Goal: Obtain resource: Download file/media

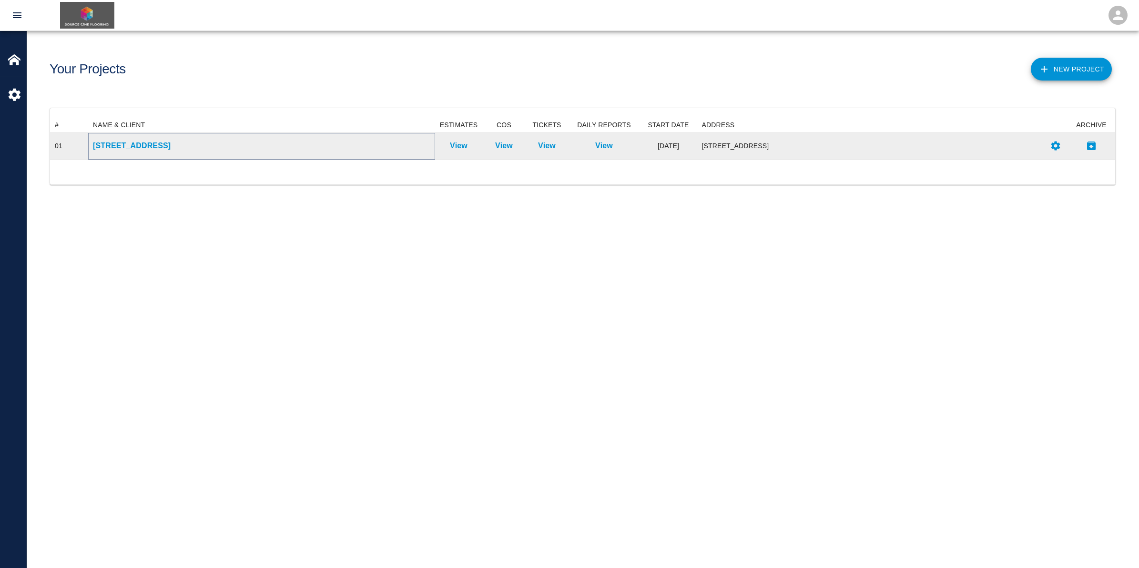
click at [283, 148] on p "[STREET_ADDRESS]" at bounding box center [261, 145] width 337 height 11
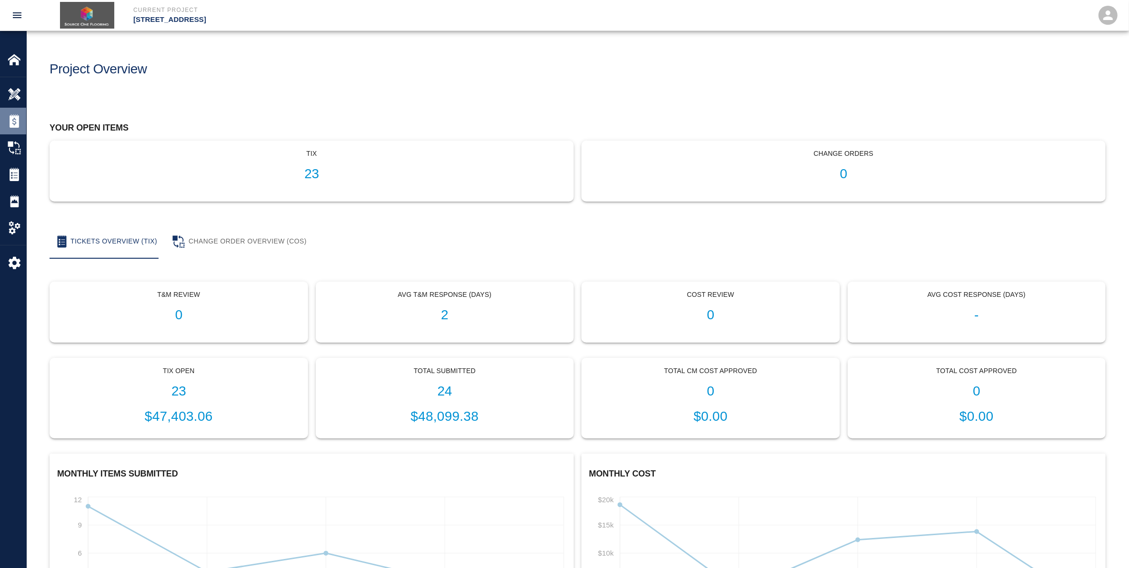
click at [20, 120] on img at bounding box center [14, 120] width 13 height 13
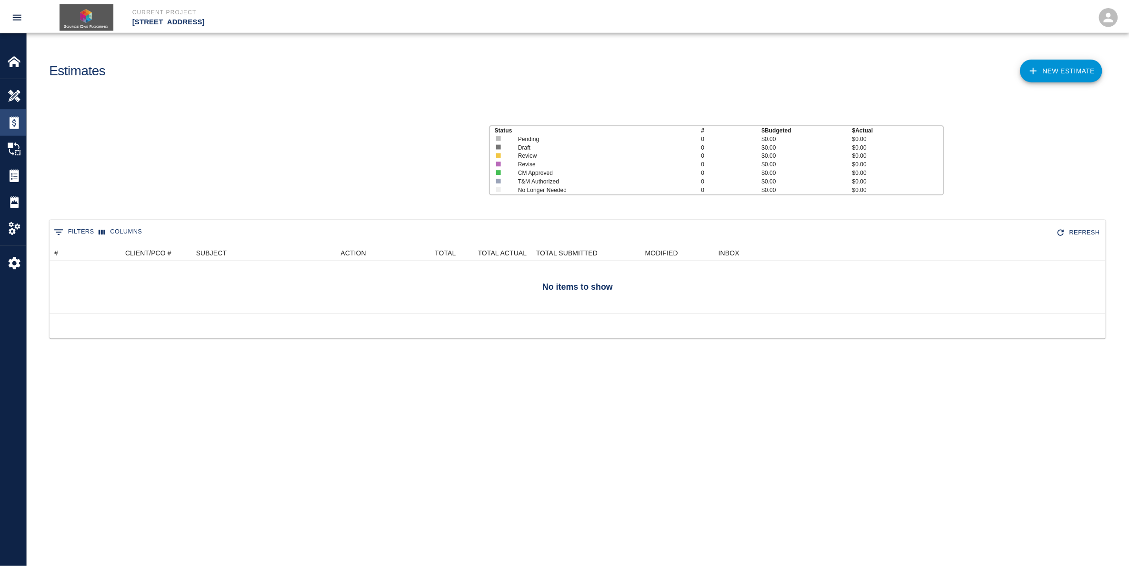
scroll to position [60, 1055]
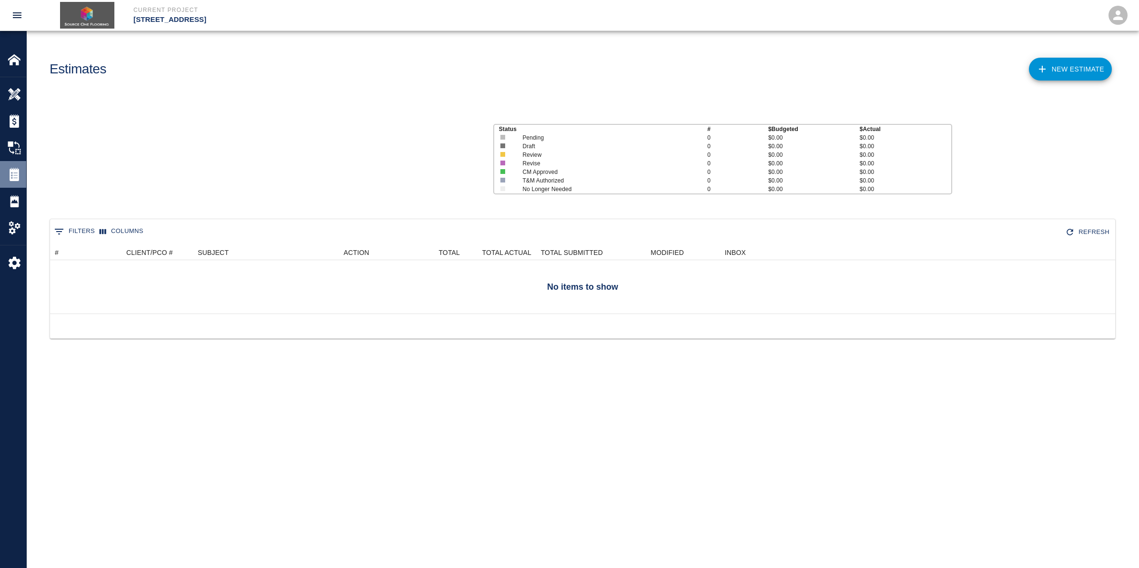
click at [15, 179] on img at bounding box center [14, 174] width 13 height 13
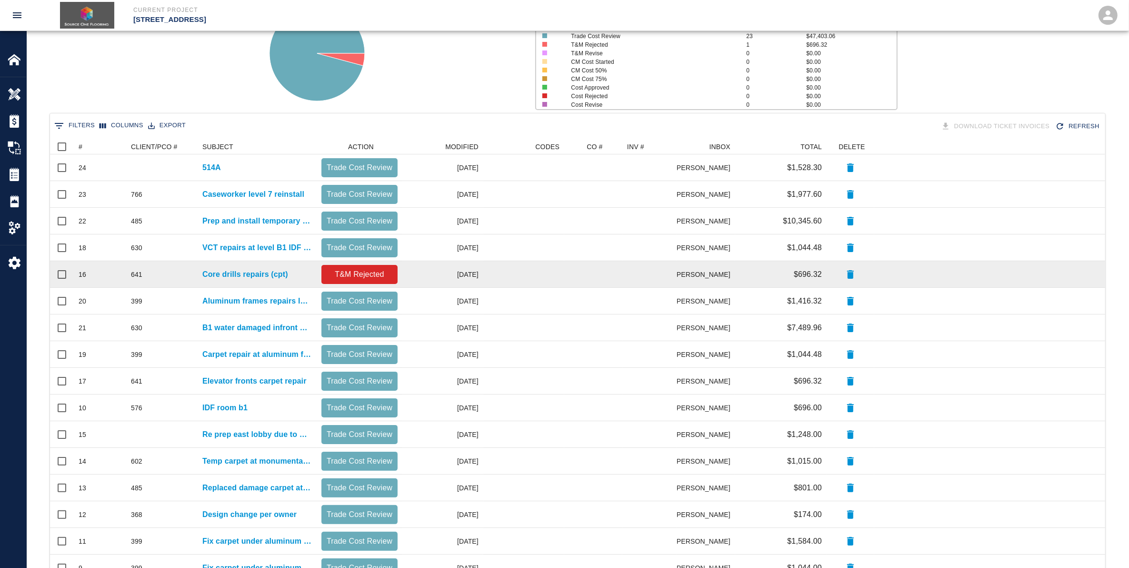
scroll to position [274, 0]
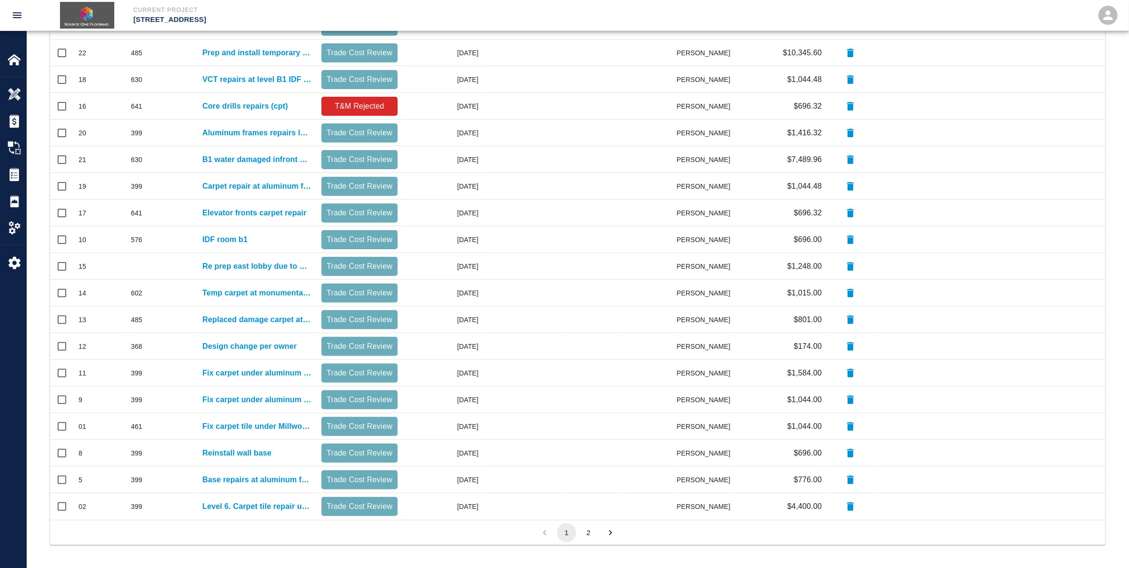
click at [586, 531] on button "2" at bounding box center [588, 532] width 19 height 19
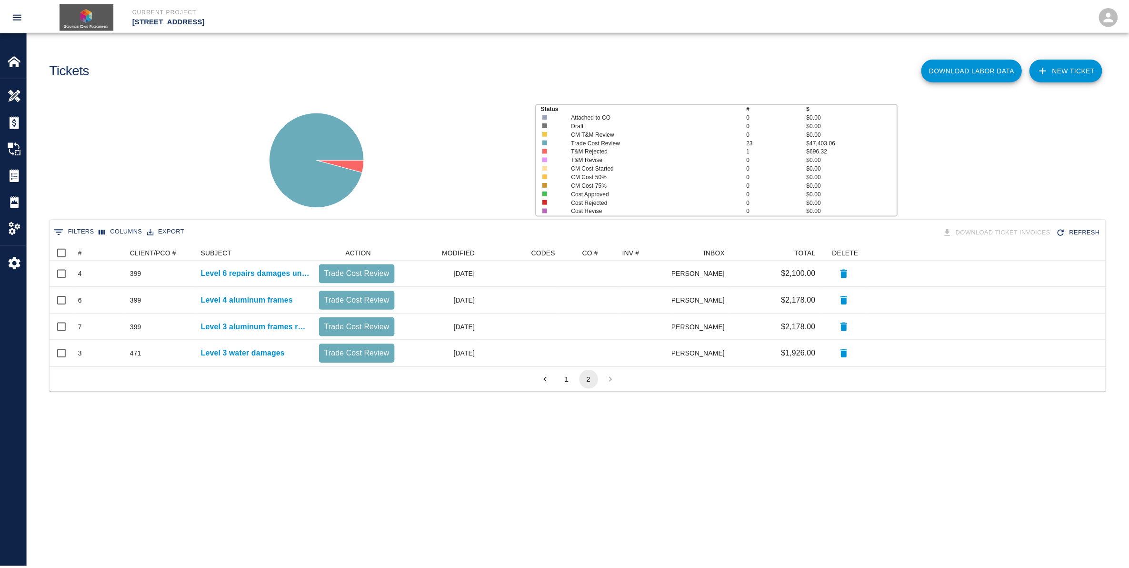
scroll to position [10, 10]
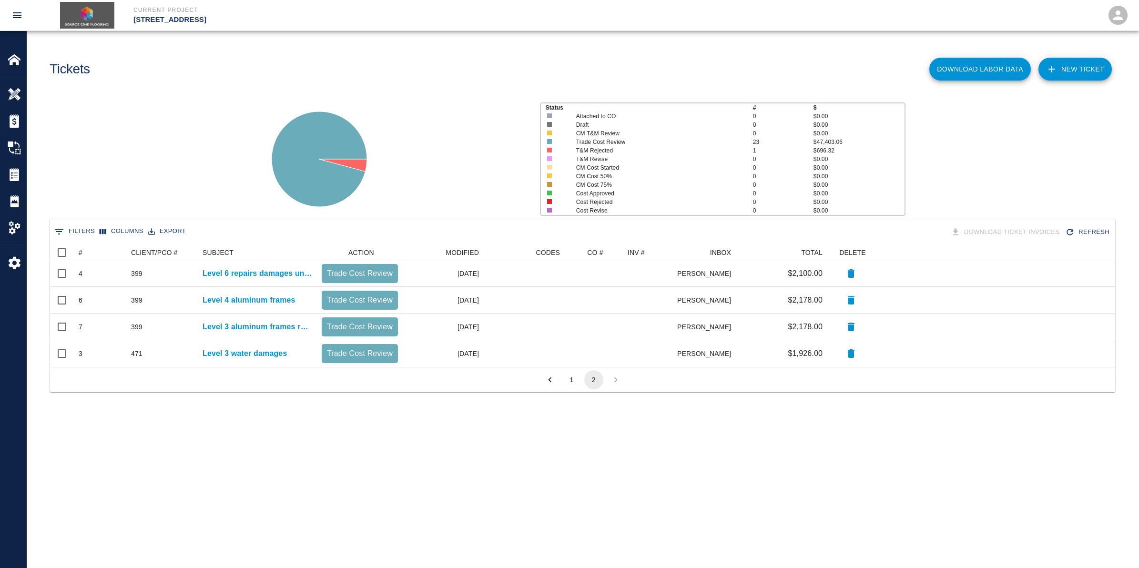
click at [568, 381] on button "1" at bounding box center [571, 379] width 19 height 19
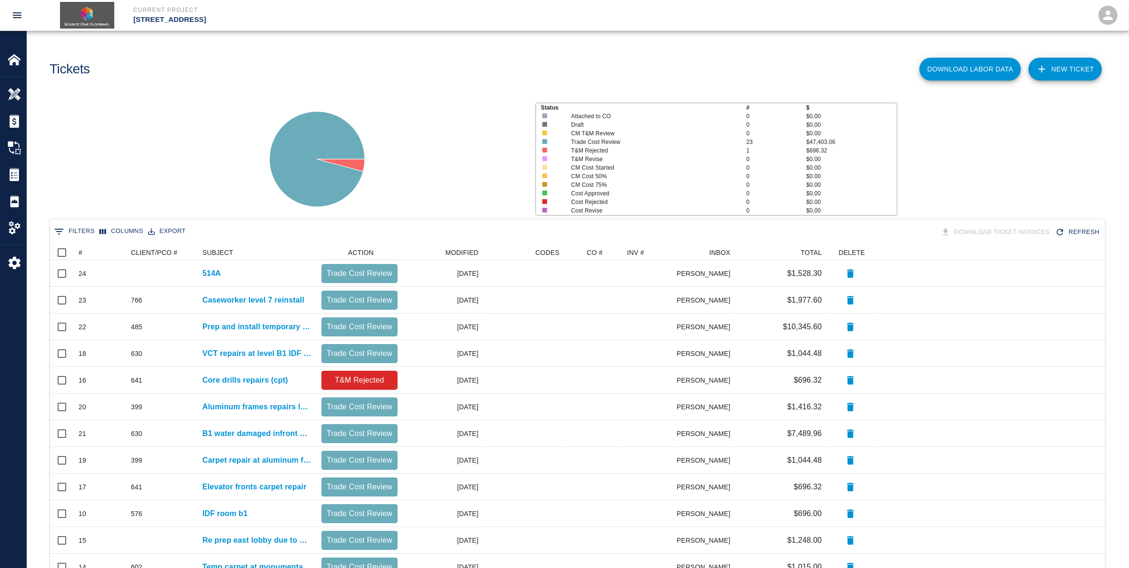
scroll to position [539, 1046]
click at [969, 73] on button "Download Labor Data" at bounding box center [970, 69] width 101 height 23
click at [1046, 131] on div "Status # $ Attached to CO 0 $0.00 Draft 0 $0.00 CM T&M Review 0 $0.00 Trade Cos…" at bounding box center [574, 155] width 1110 height 127
click at [1085, 230] on button "Refresh" at bounding box center [1079, 232] width 50 height 17
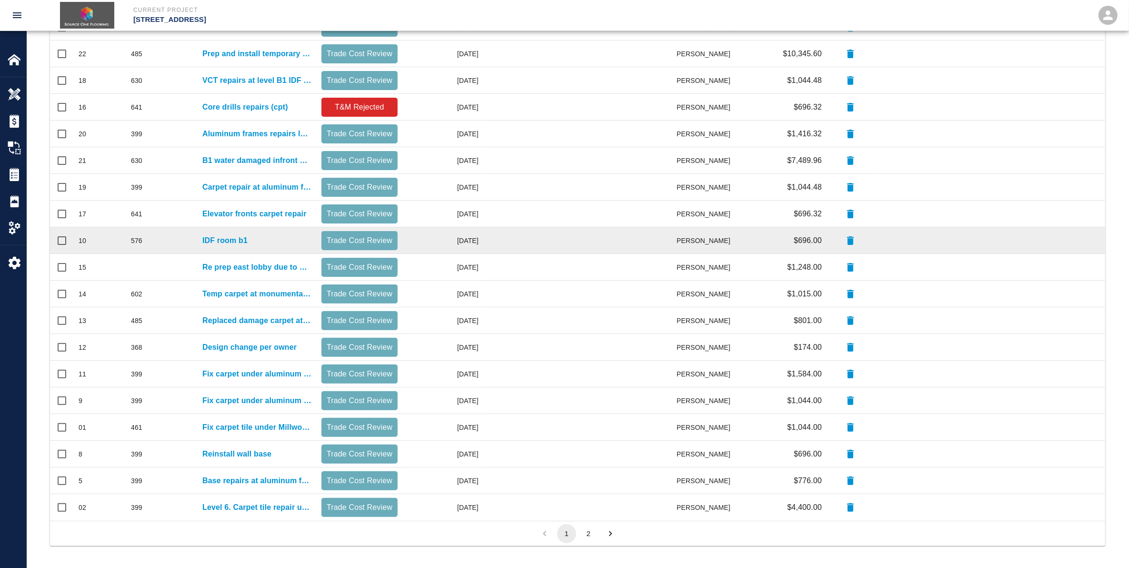
scroll to position [274, 0]
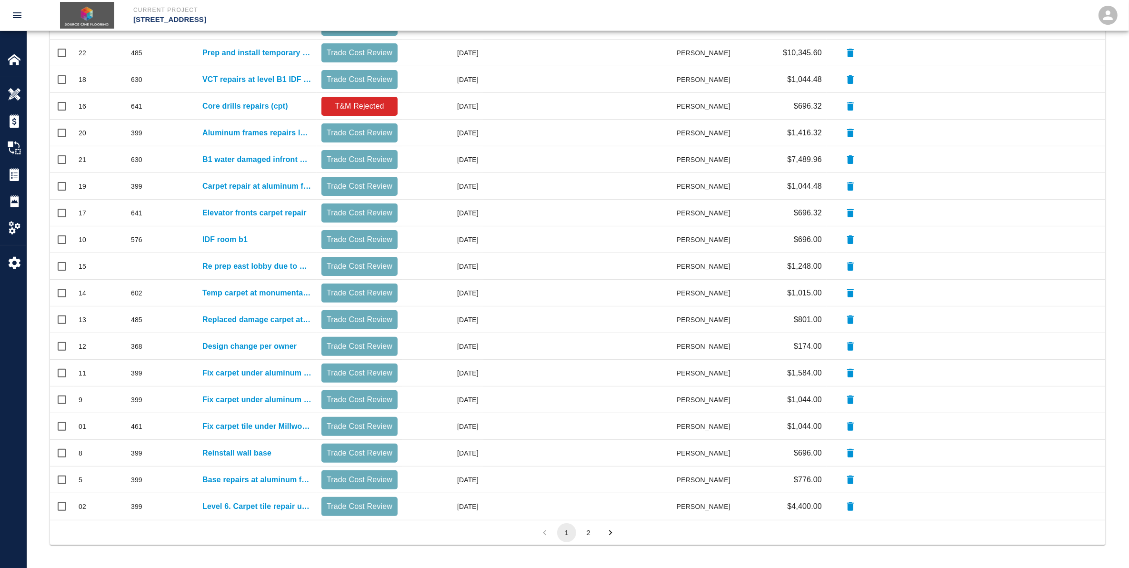
click at [588, 533] on button "2" at bounding box center [588, 532] width 19 height 19
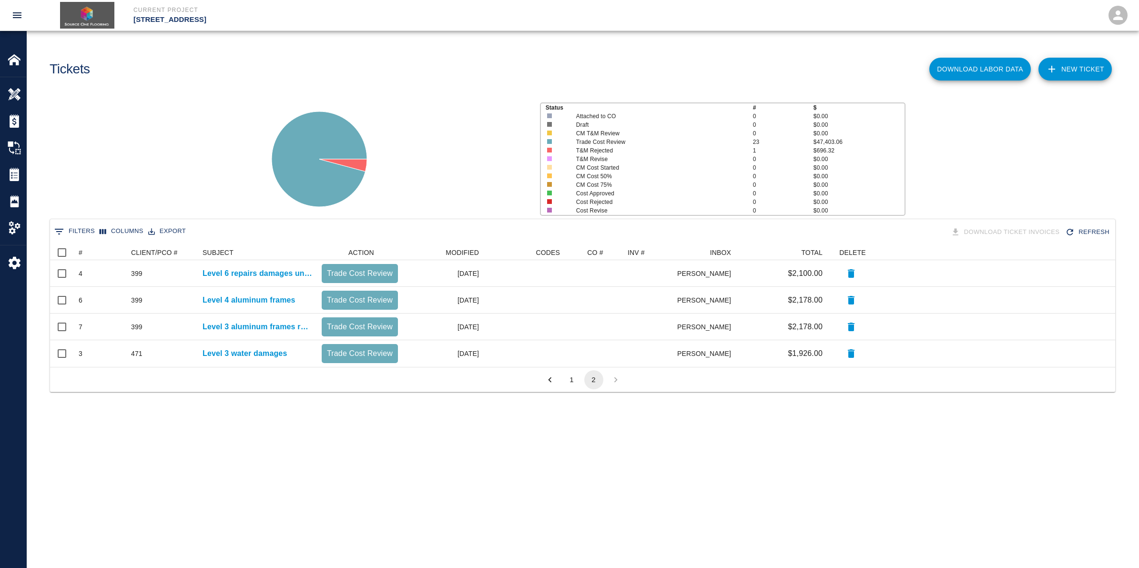
scroll to position [10, 10]
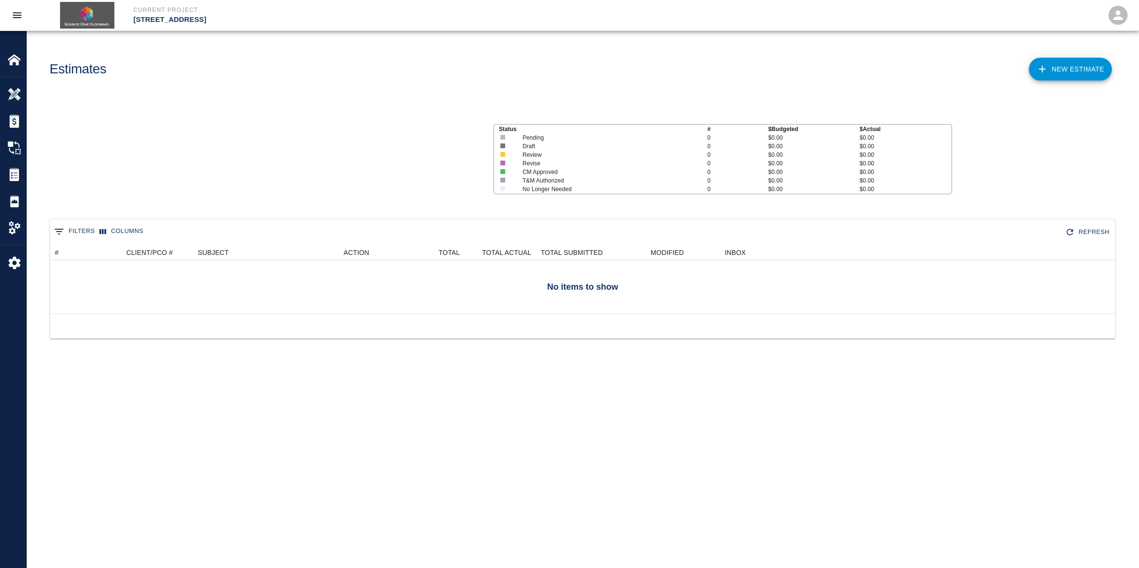
scroll to position [60, 1055]
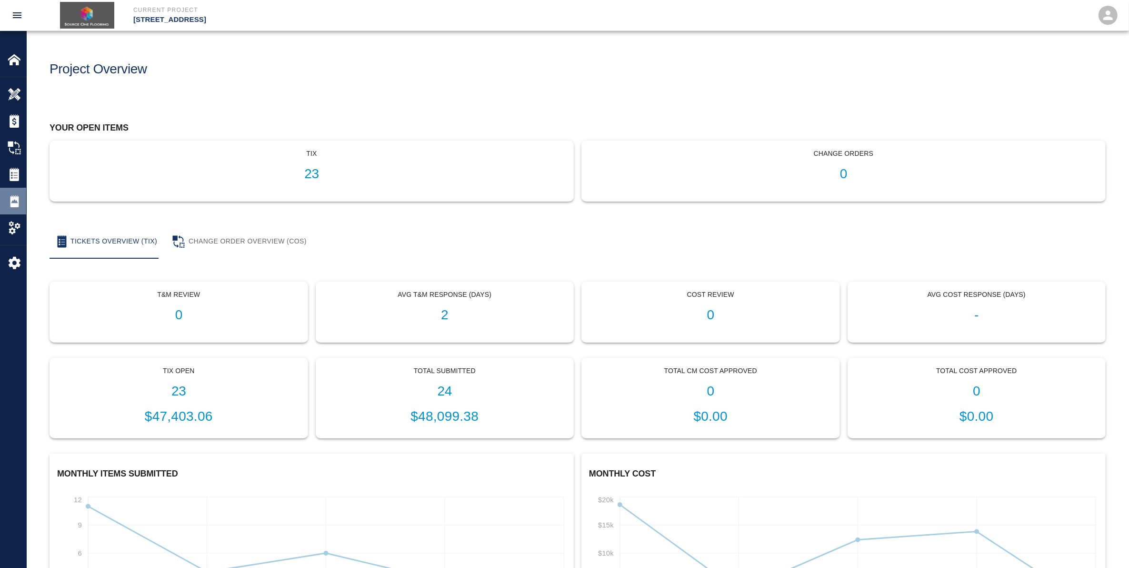
click at [13, 194] on img at bounding box center [14, 200] width 13 height 13
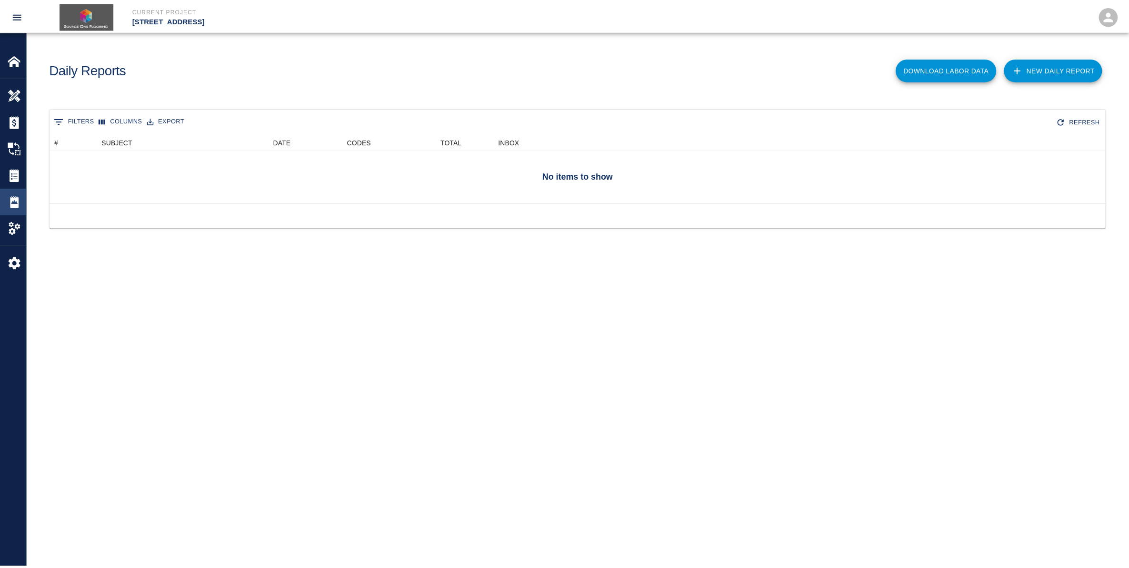
scroll to position [60, 1055]
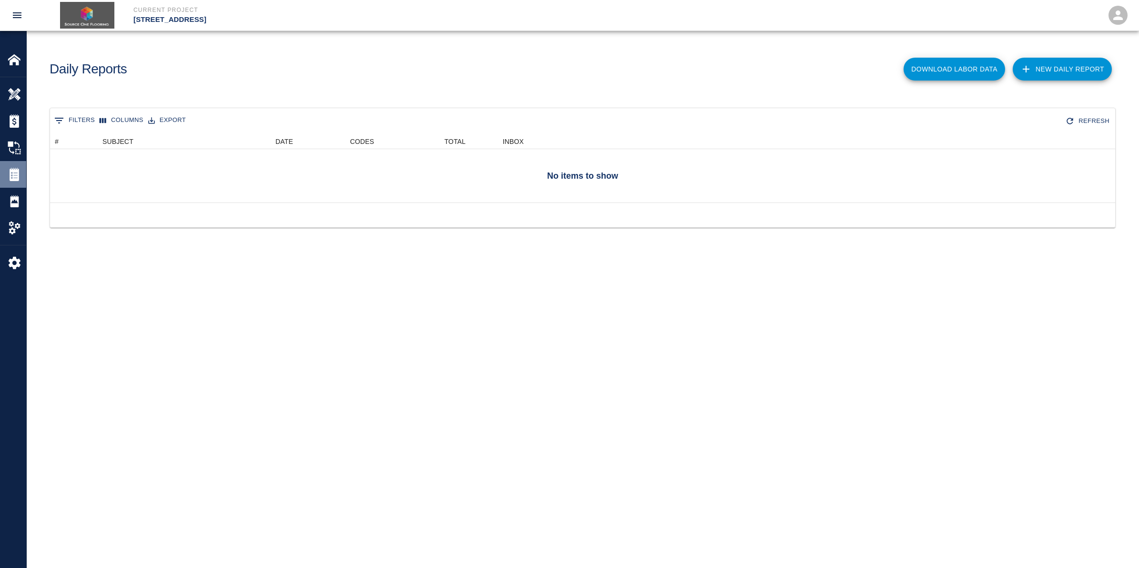
click at [13, 165] on div "Tickets" at bounding box center [13, 174] width 26 height 27
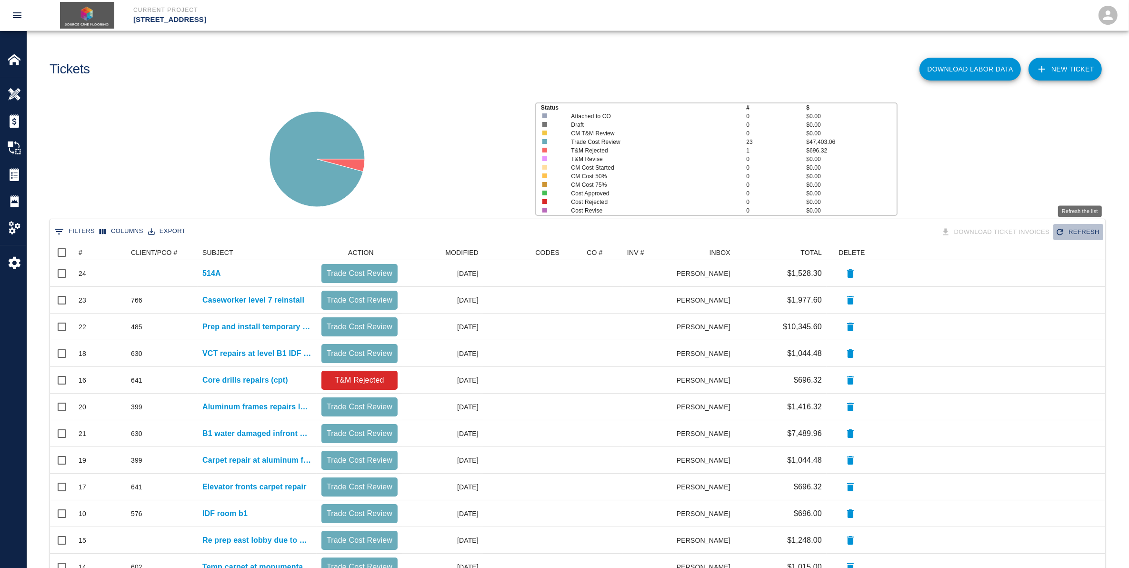
click at [1085, 224] on button "Refresh" at bounding box center [1079, 232] width 50 height 17
click at [997, 72] on button "Download Labor Data" at bounding box center [970, 69] width 101 height 23
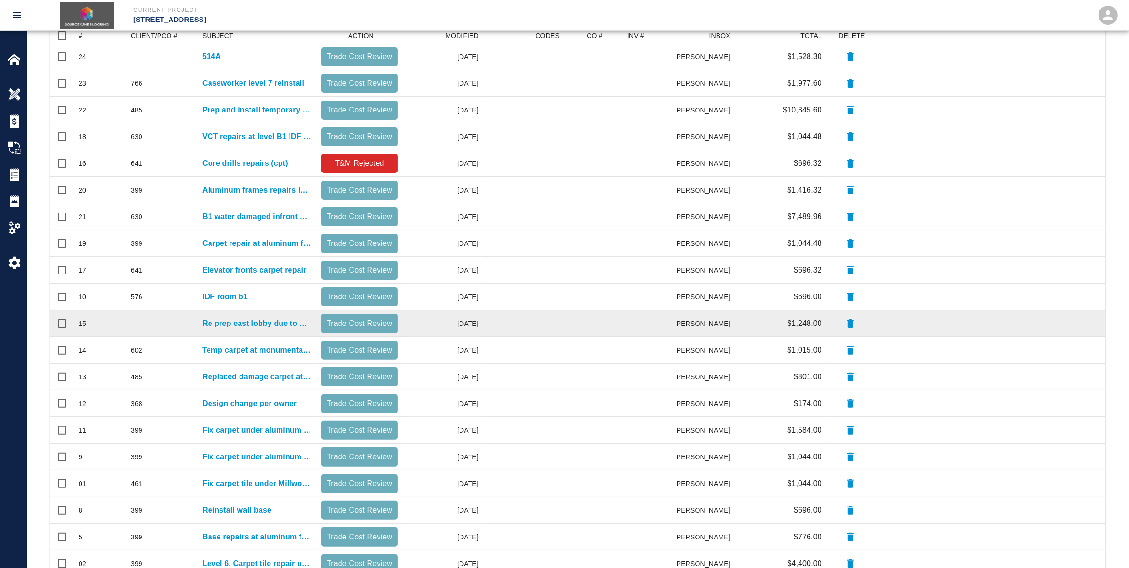
scroll to position [274, 0]
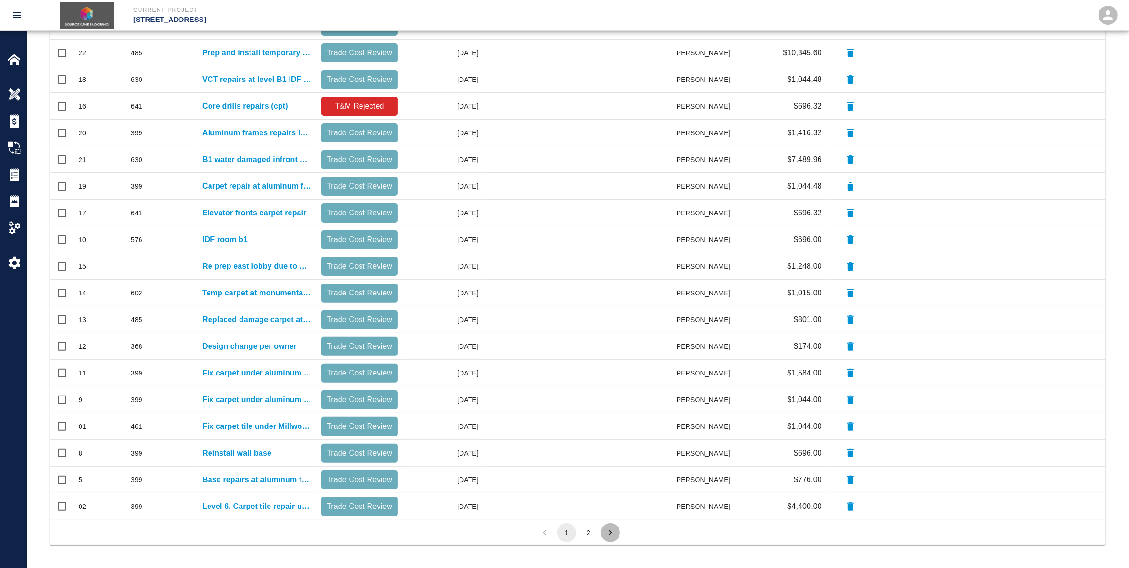
click at [605, 532] on icon "Go to next page" at bounding box center [610, 532] width 10 height 10
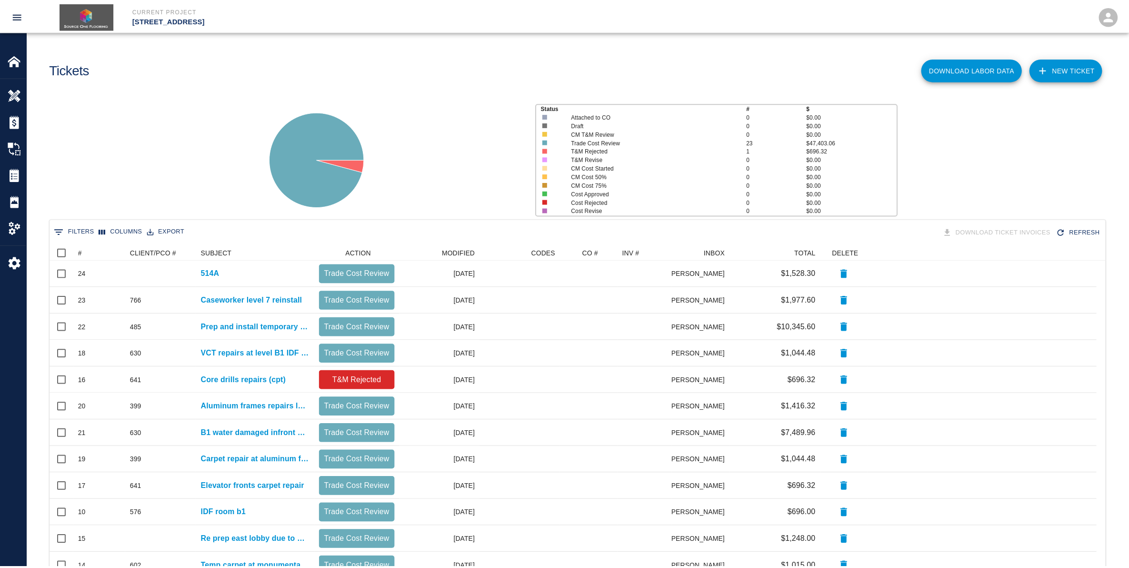
scroll to position [10, 10]
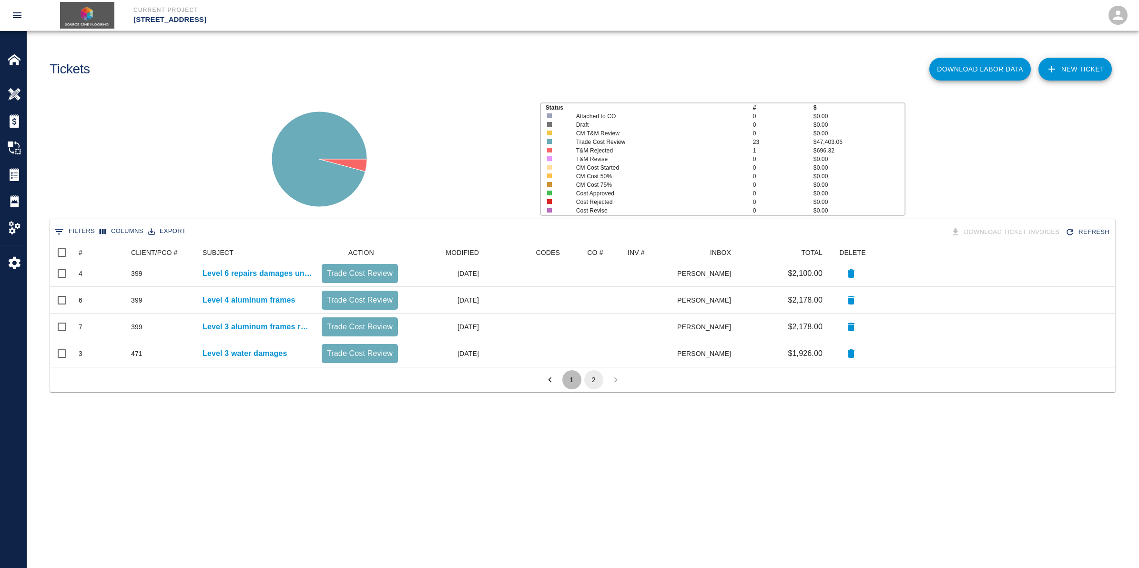
click at [568, 378] on button "1" at bounding box center [571, 379] width 19 height 19
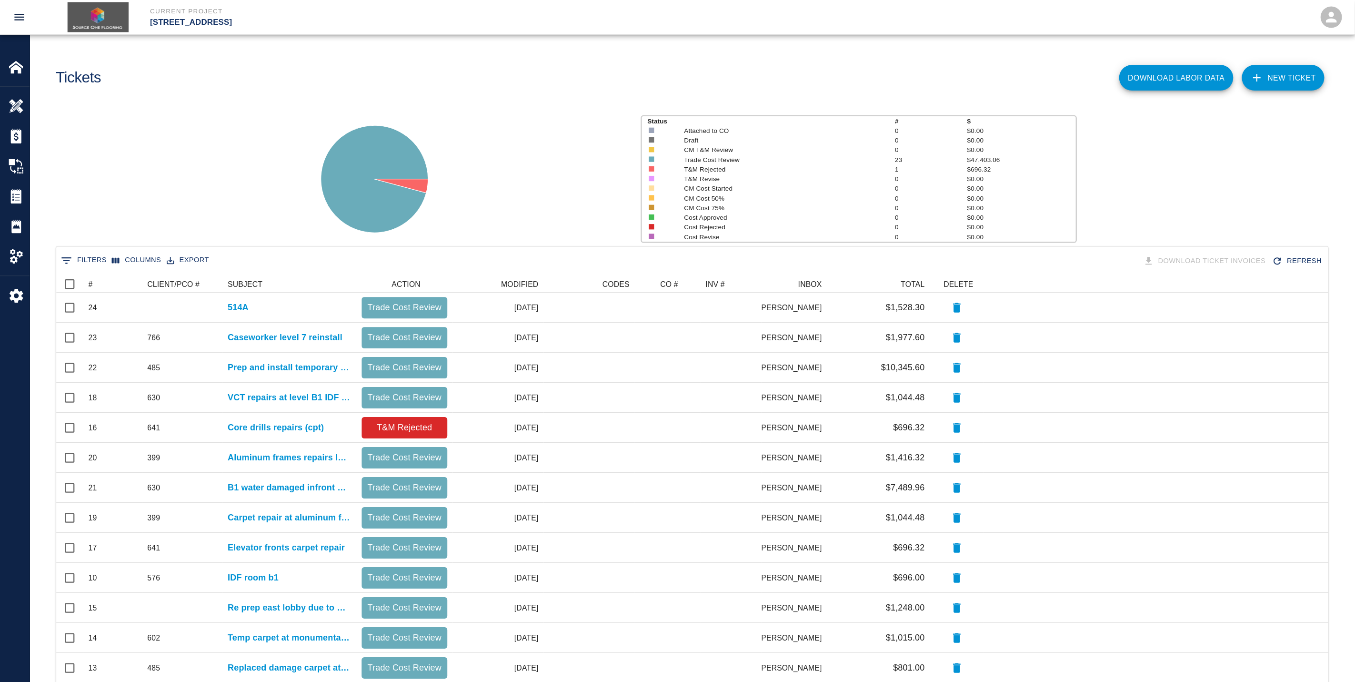
scroll to position [0, 0]
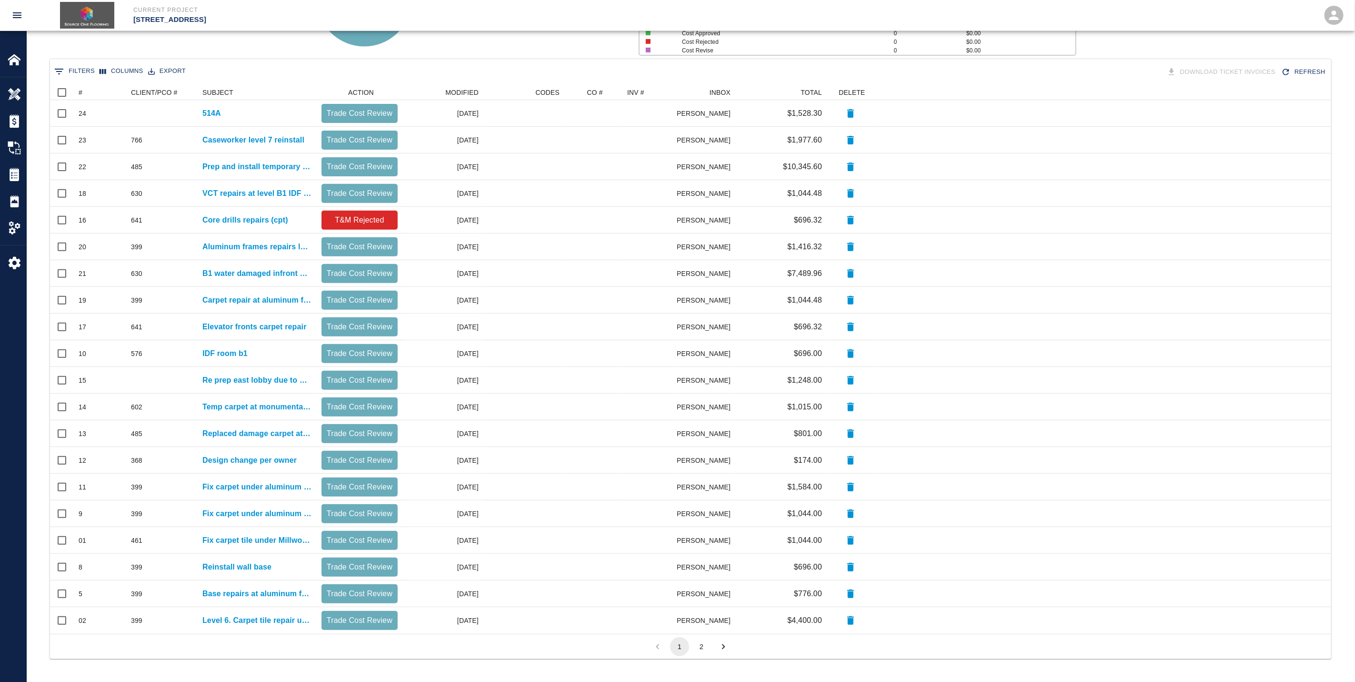
drag, startPoint x: 46, startPoint y: 44, endPoint x: 169, endPoint y: 66, distance: 124.4
drag, startPoint x: 169, startPoint y: 66, endPoint x: 264, endPoint y: 63, distance: 95.8
click at [264, 64] on div "0 Filters Columns Export Download Ticket Invoices Refresh" at bounding box center [691, 72] width 1278 height 17
click at [167, 67] on button "Export" at bounding box center [167, 71] width 42 height 15
click at [189, 89] on li "Download as CSV" at bounding box center [180, 90] width 78 height 17
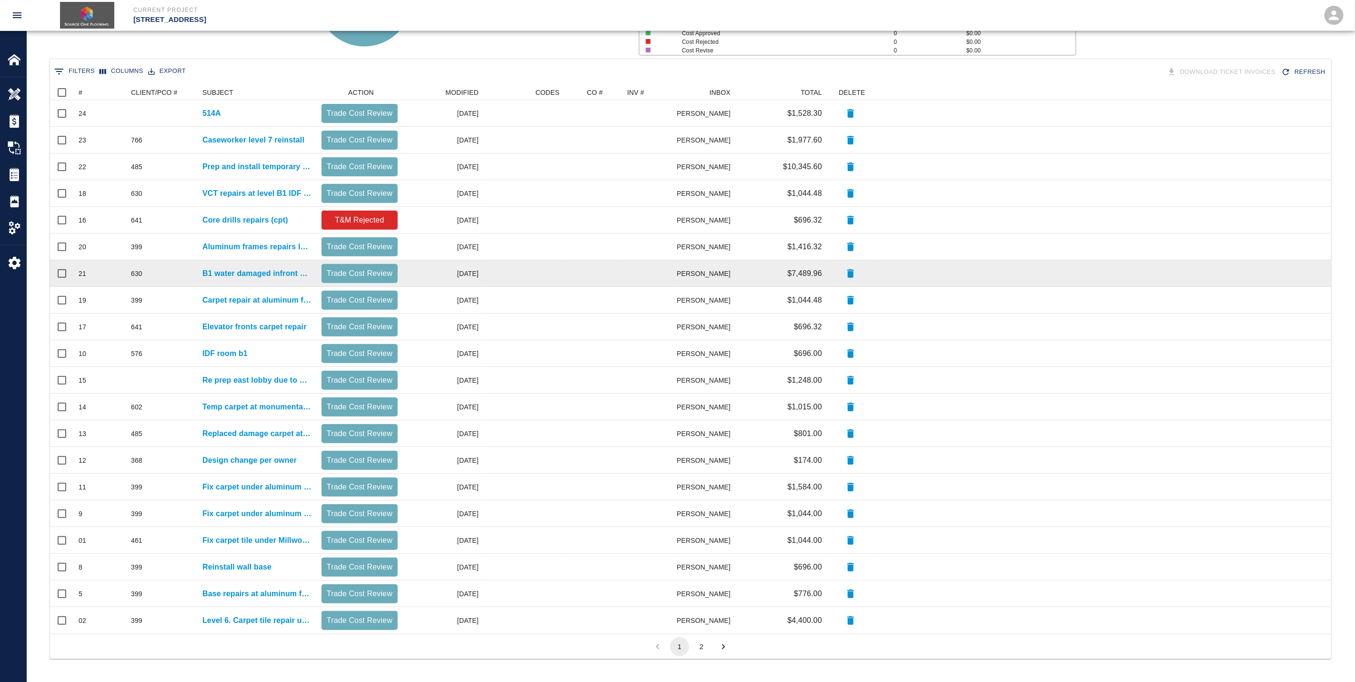
click at [1138, 276] on div at bounding box center [1103, 273] width 457 height 27
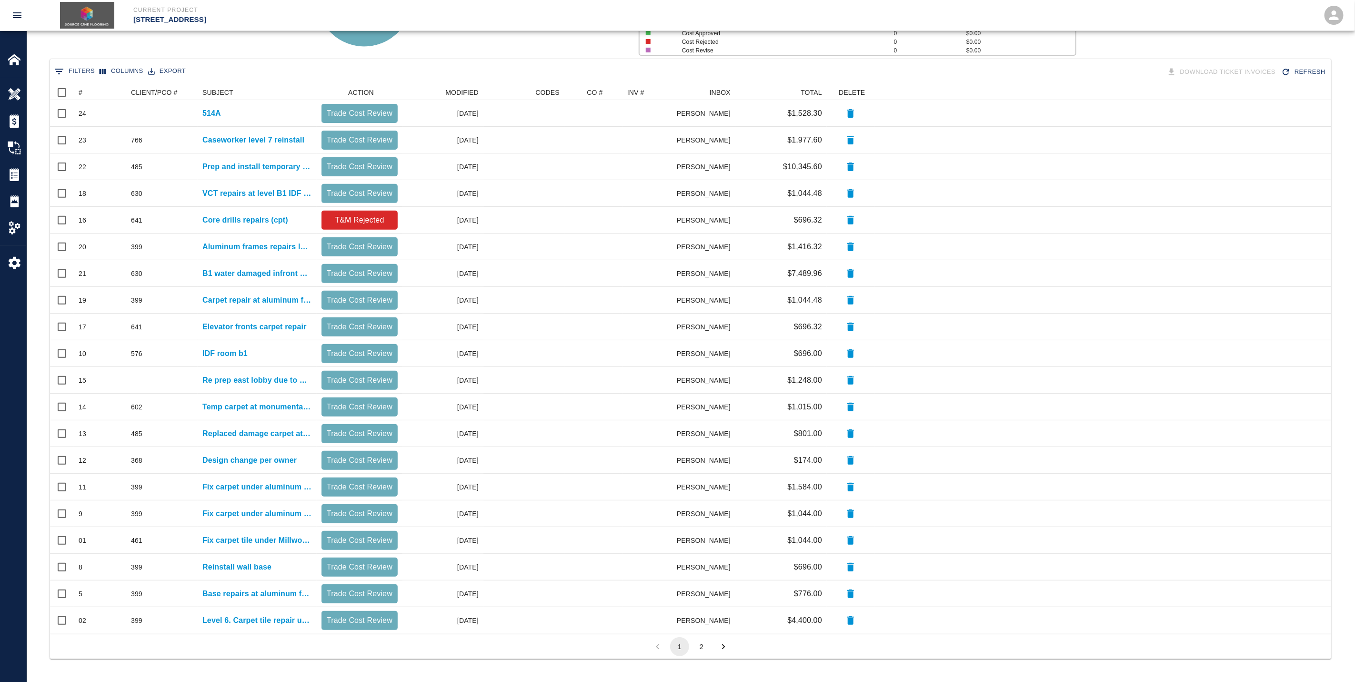
click at [708, 567] on button "2" at bounding box center [701, 646] width 19 height 19
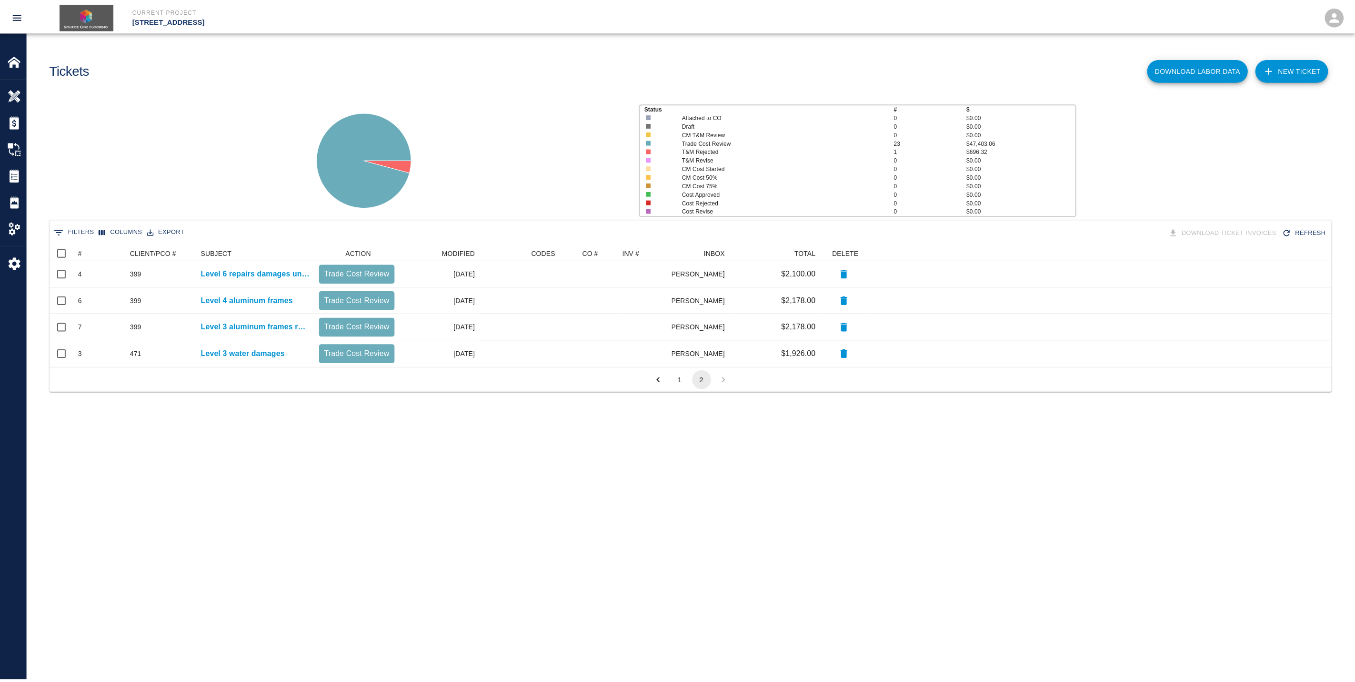
scroll to position [10, 11]
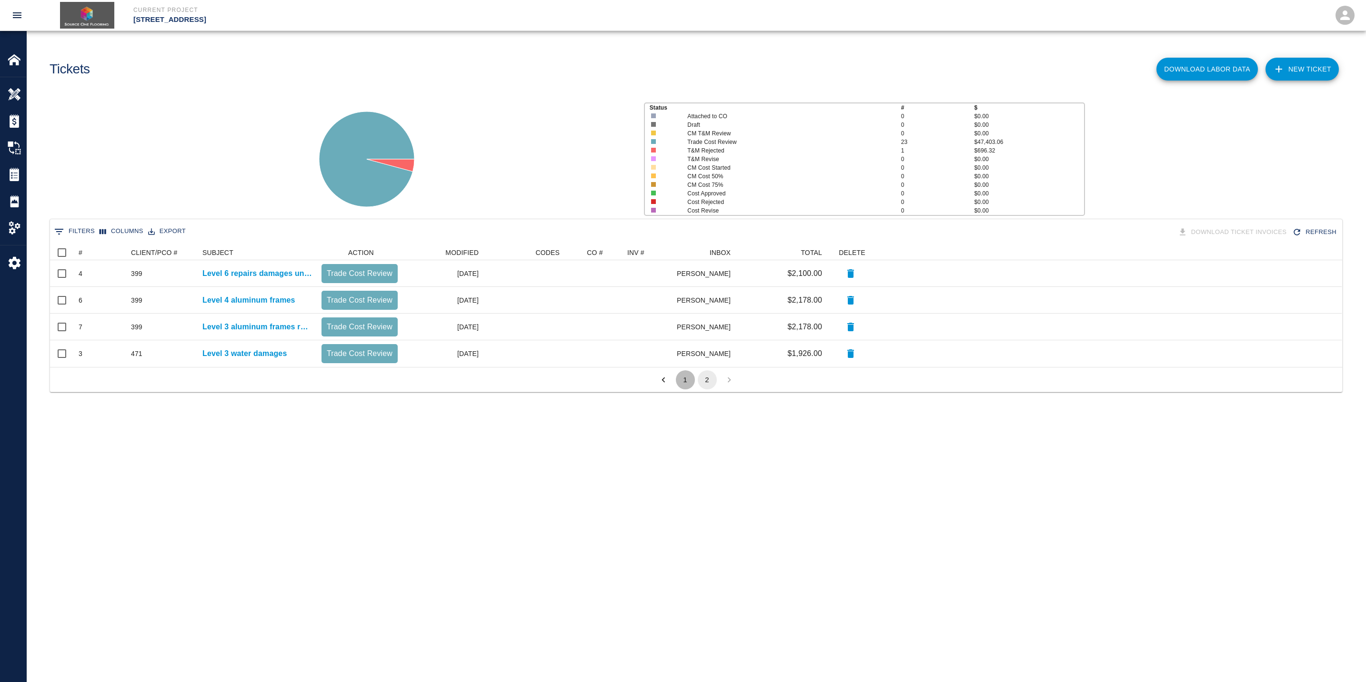
click at [678, 380] on button "1" at bounding box center [685, 379] width 19 height 19
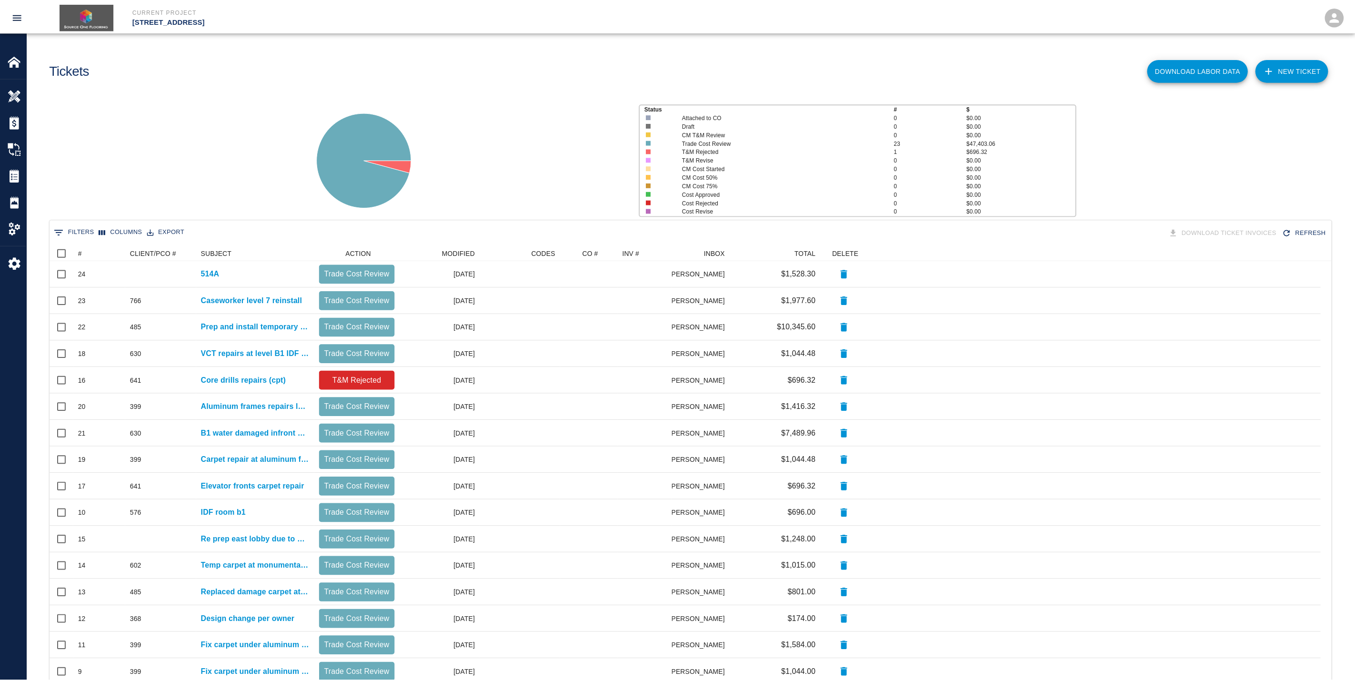
scroll to position [538, 1271]
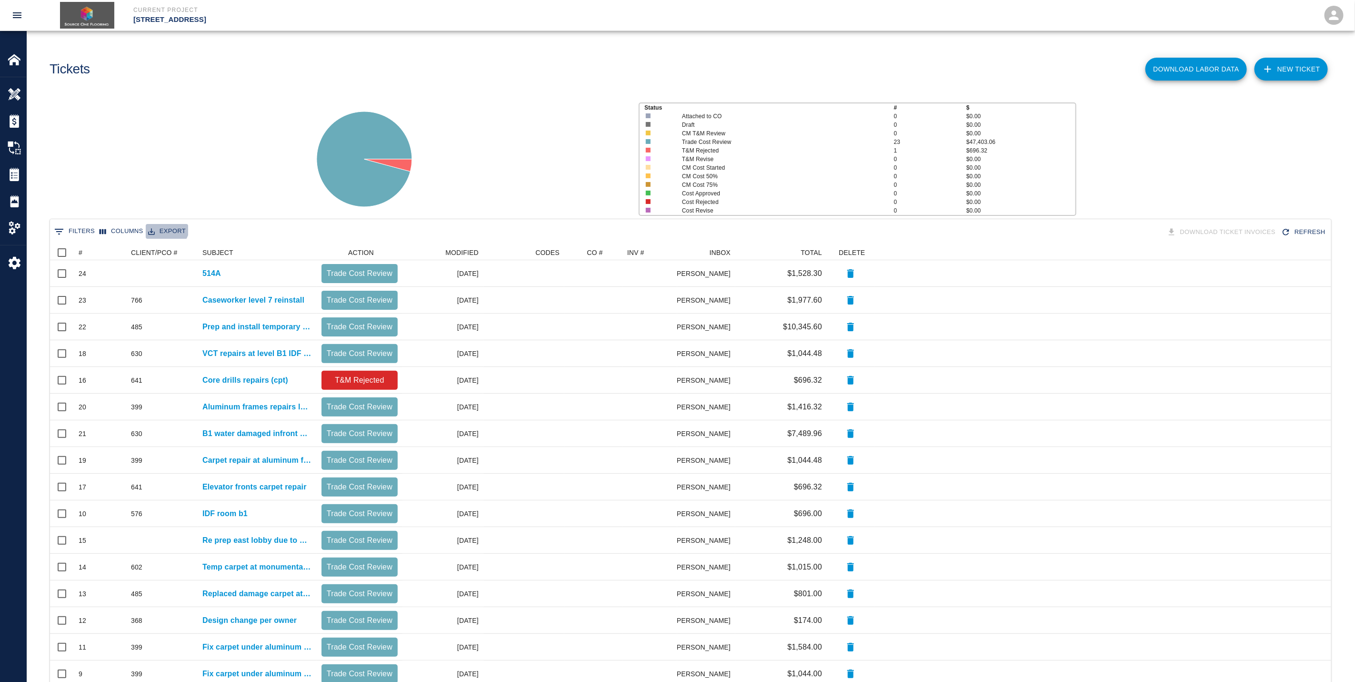
click at [160, 227] on button "Export" at bounding box center [167, 231] width 42 height 15
click at [171, 253] on li "Download as CSV" at bounding box center [180, 250] width 78 height 17
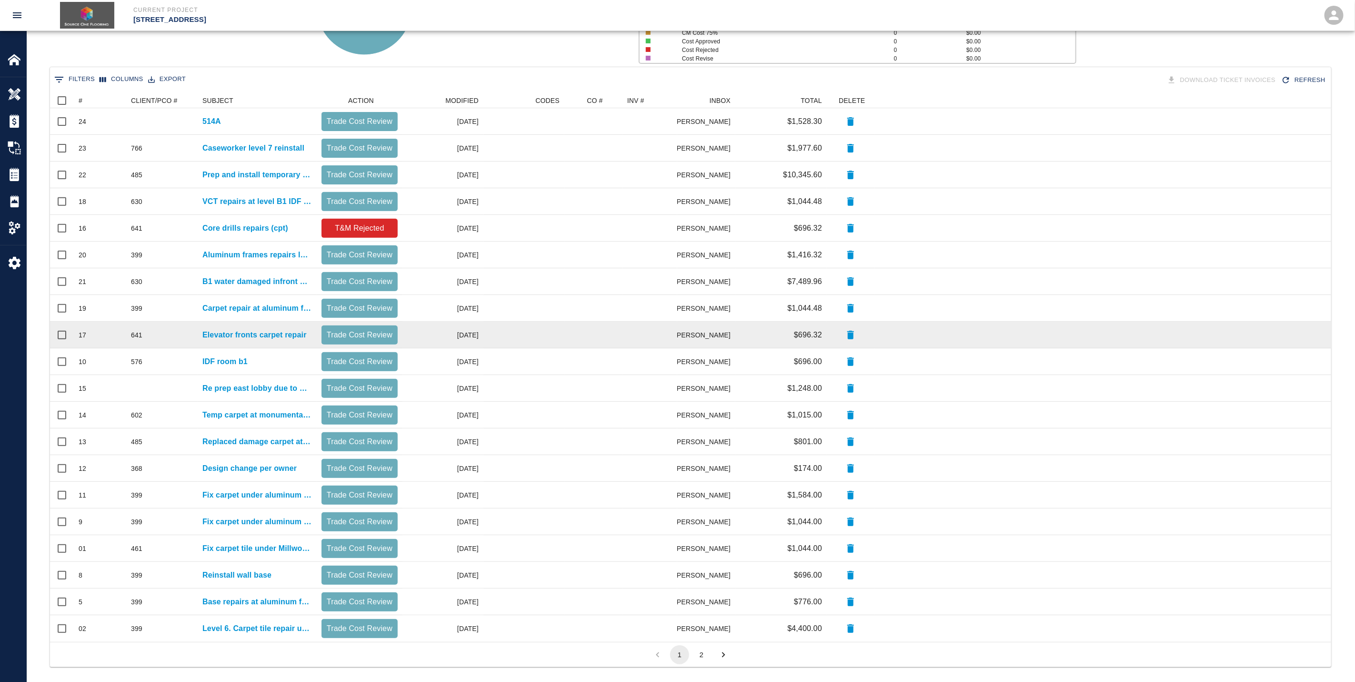
scroll to position [161, 0]
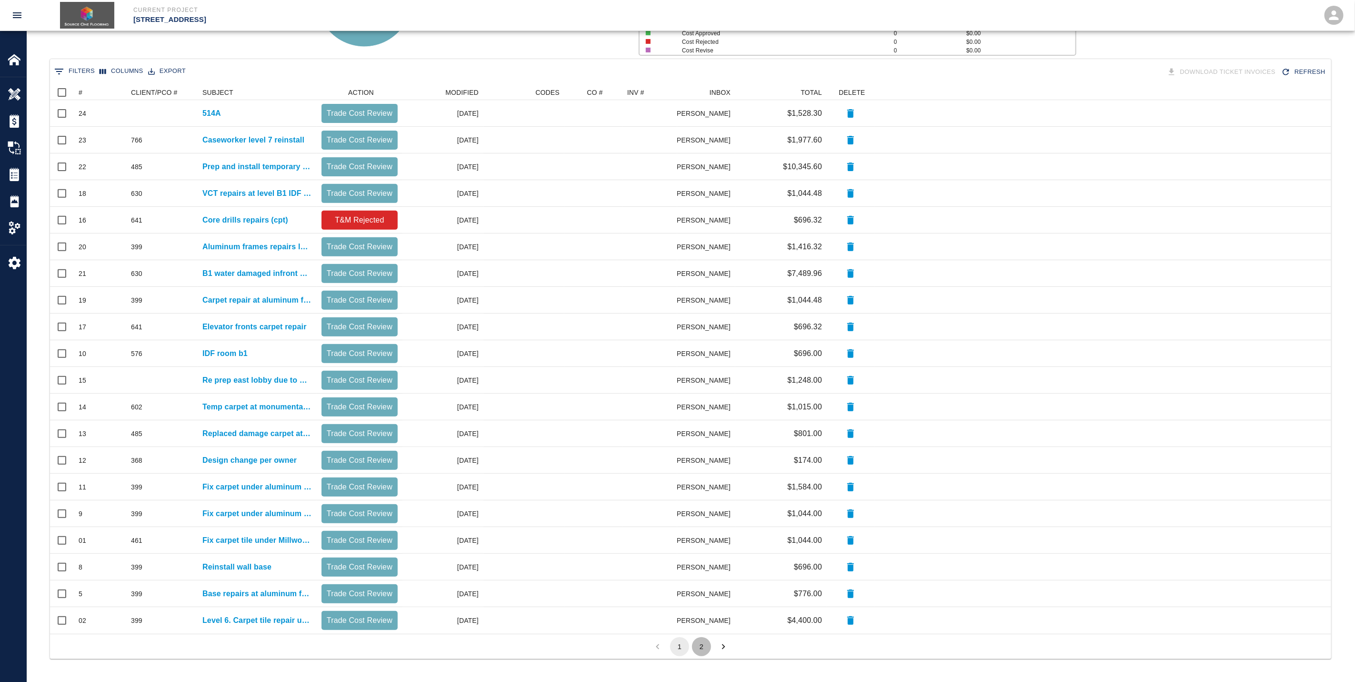
click at [695, 567] on button "2" at bounding box center [701, 646] width 19 height 19
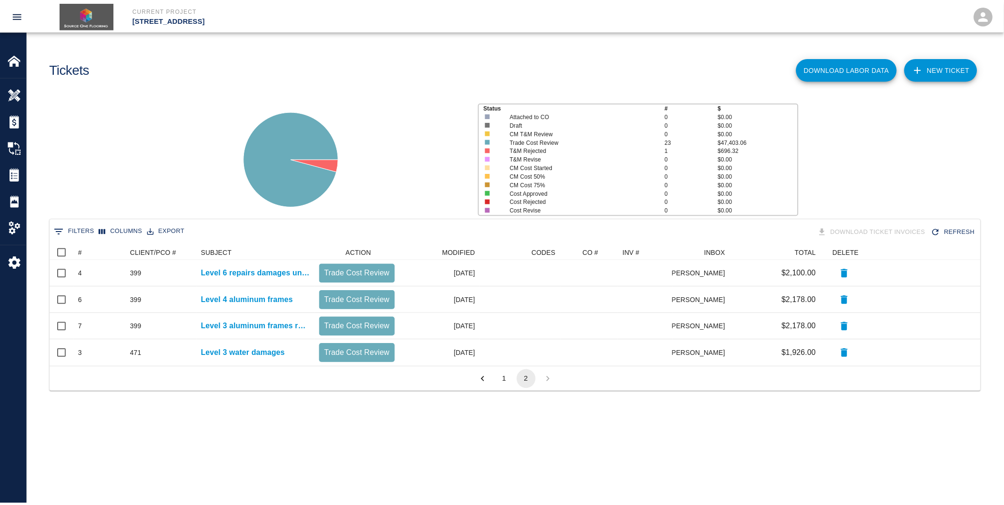
scroll to position [114, 930]
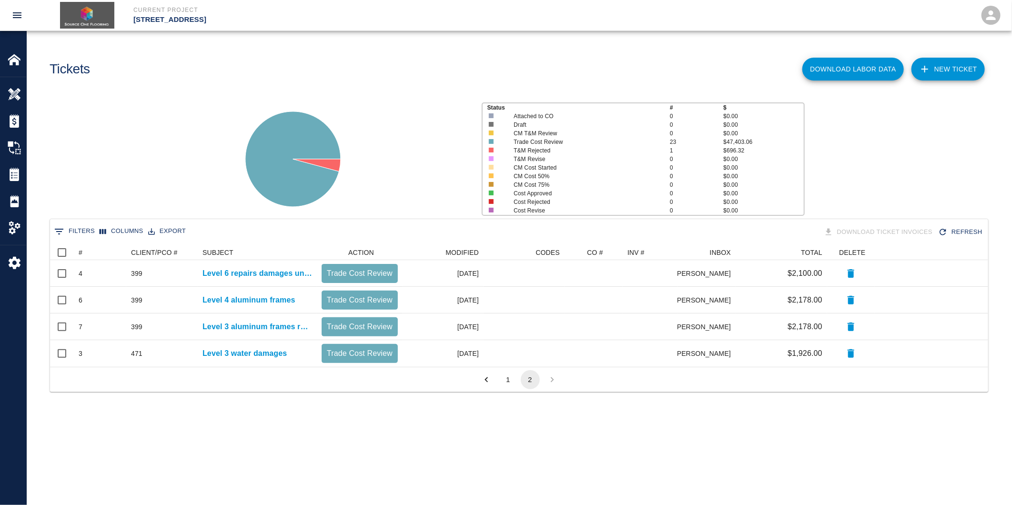
click at [502, 377] on button "1" at bounding box center [508, 379] width 19 height 19
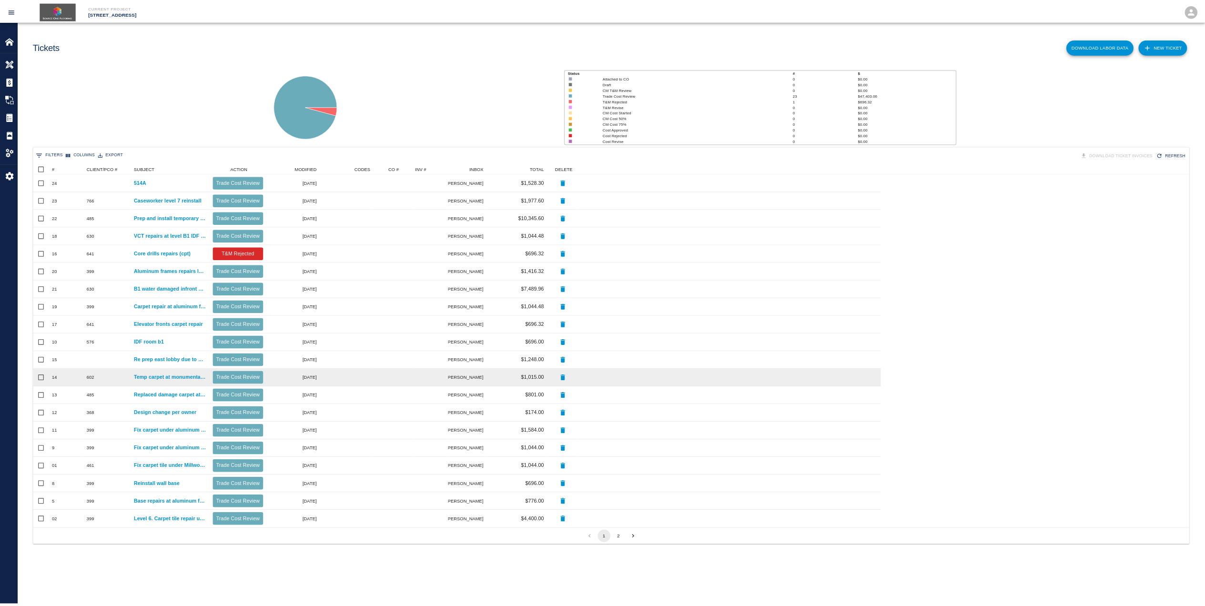
scroll to position [539, 1121]
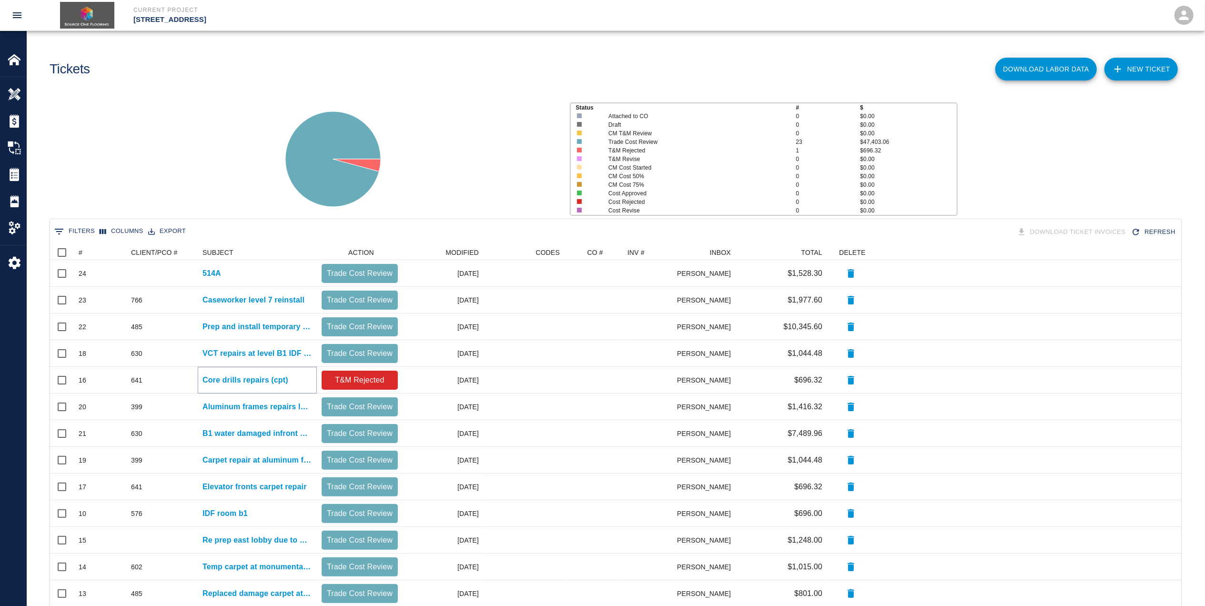
click at [230, 381] on p "Core drills repairs (cpt)" at bounding box center [245, 379] width 86 height 11
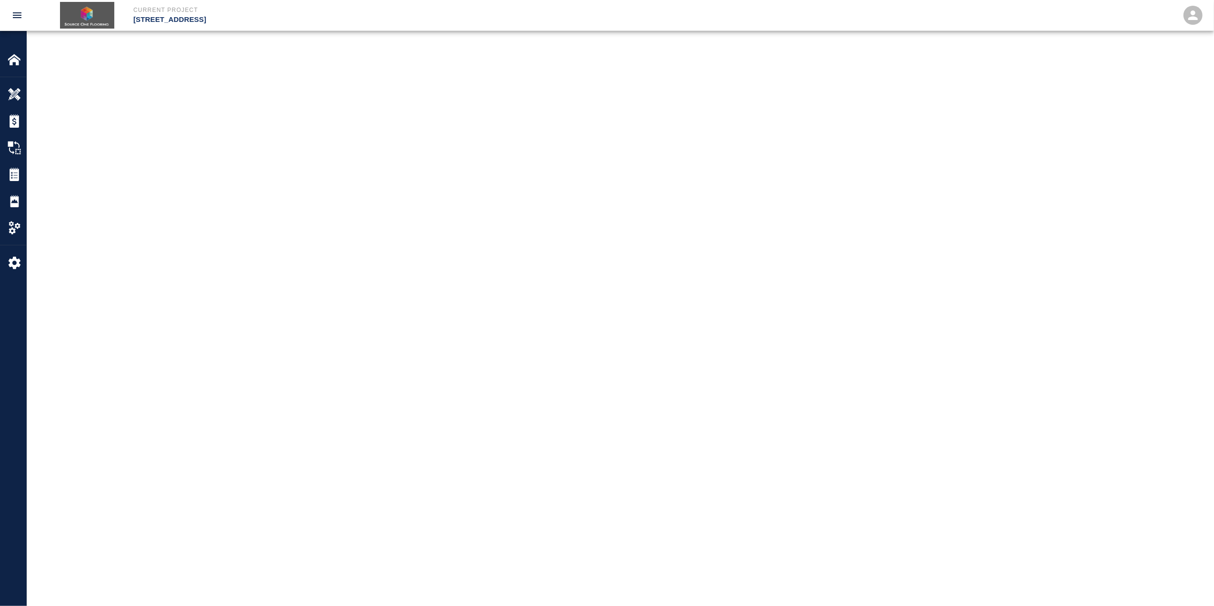
click at [231, 378] on main at bounding box center [620, 303] width 1187 height 606
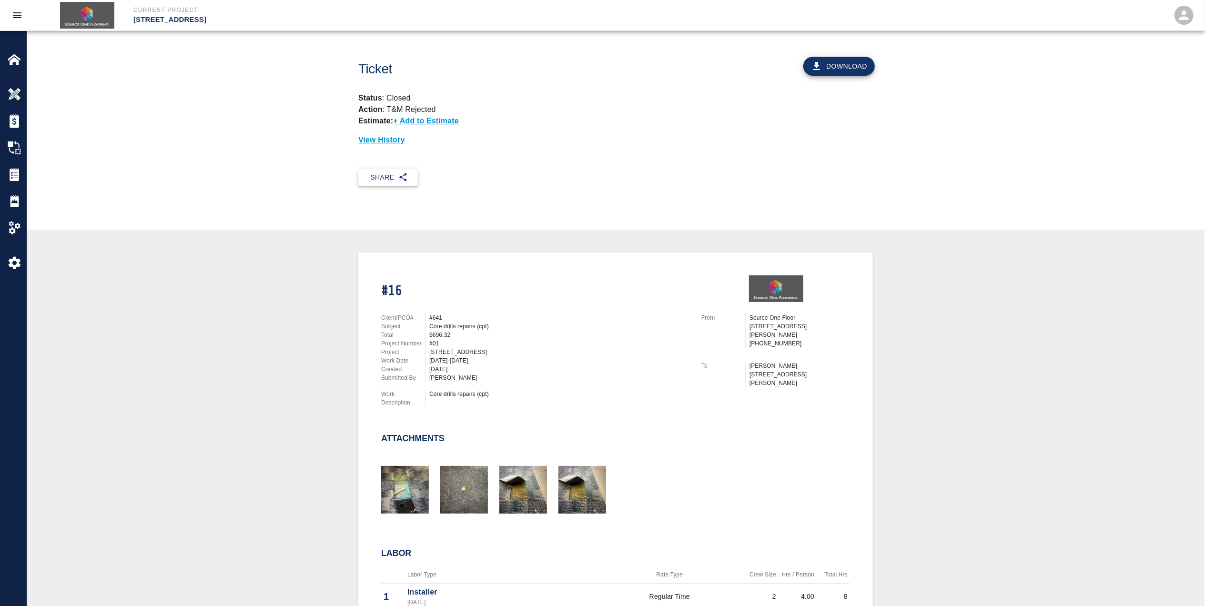
click at [412, 182] on button "Share" at bounding box center [388, 178] width 60 height 18
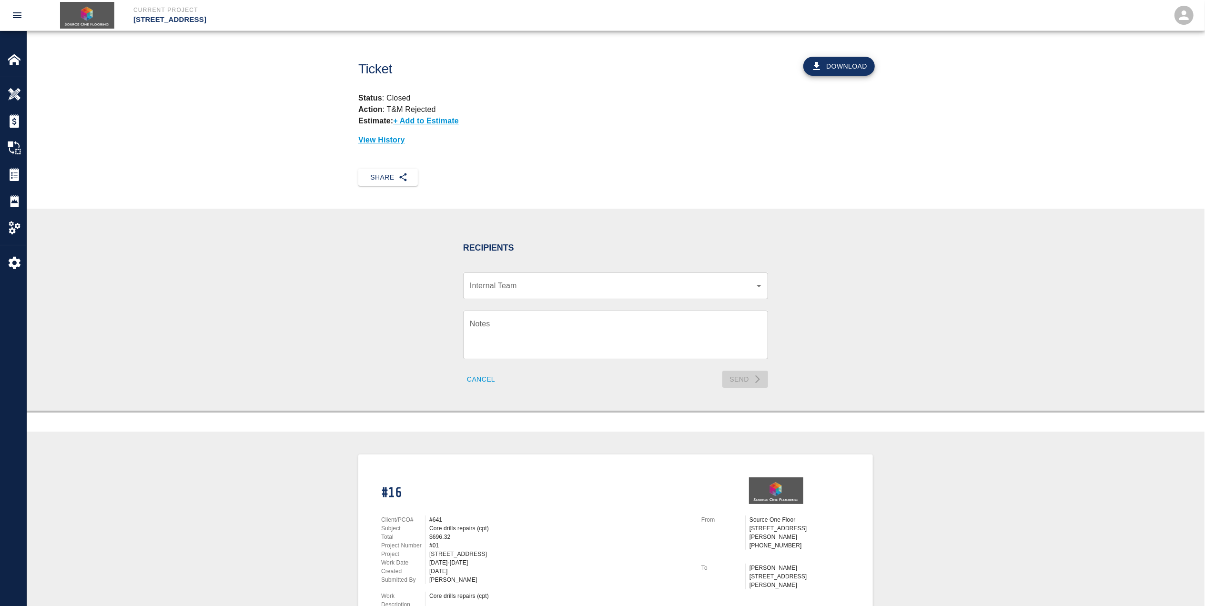
drag, startPoint x: 695, startPoint y: 154, endPoint x: 705, endPoint y: 153, distance: 10.6
drag, startPoint x: 705, startPoint y: 153, endPoint x: 547, endPoint y: 191, distance: 162.6
click at [596, 141] on p "View History" at bounding box center [615, 139] width 514 height 11
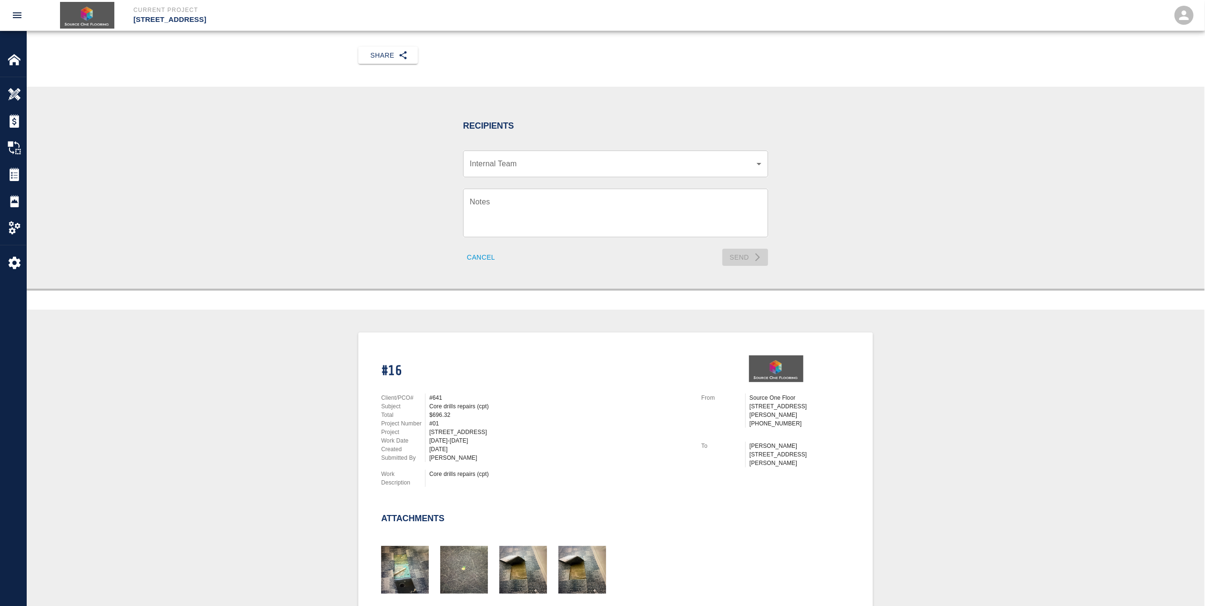
scroll to position [6, 0]
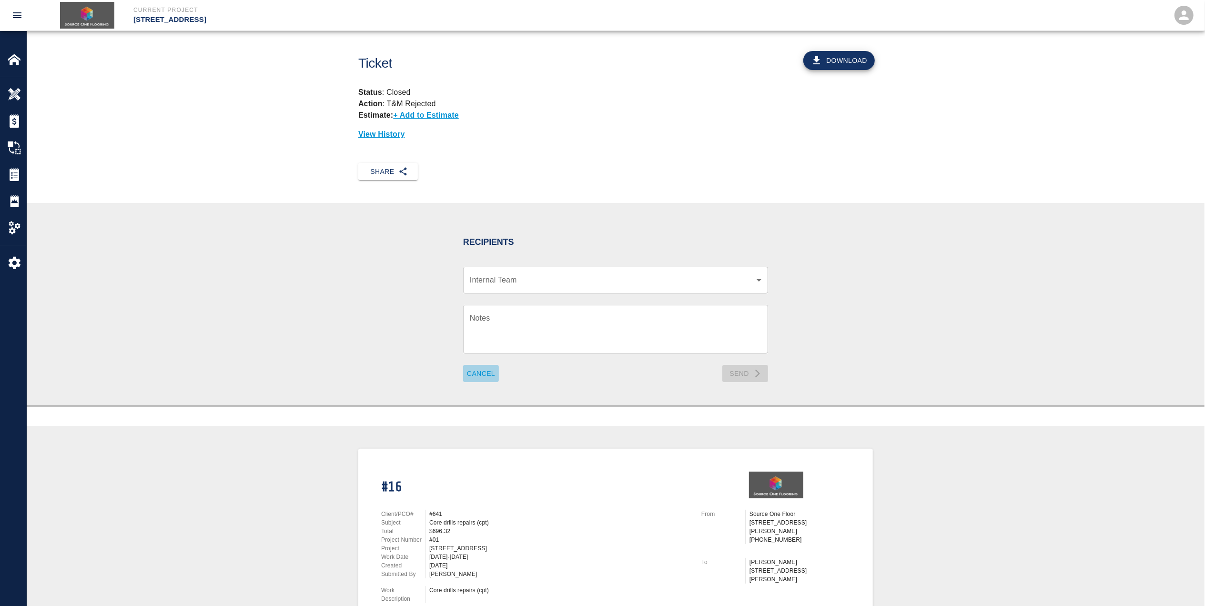
click at [473, 365] on button "Cancel" at bounding box center [481, 374] width 36 height 18
